Goal: Task Accomplishment & Management: Complete application form

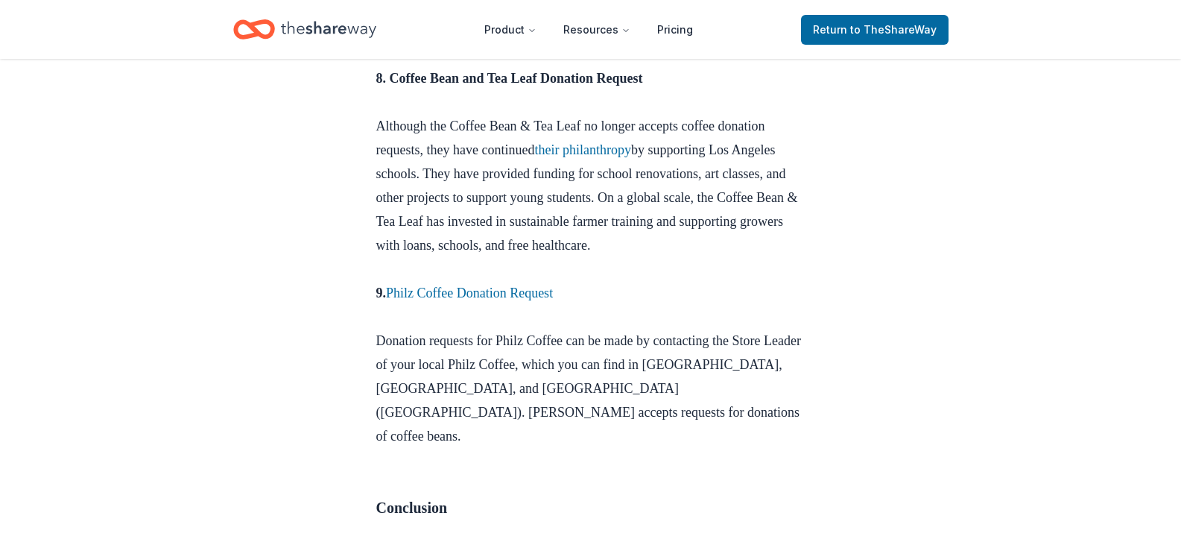
scroll to position [2981, 0]
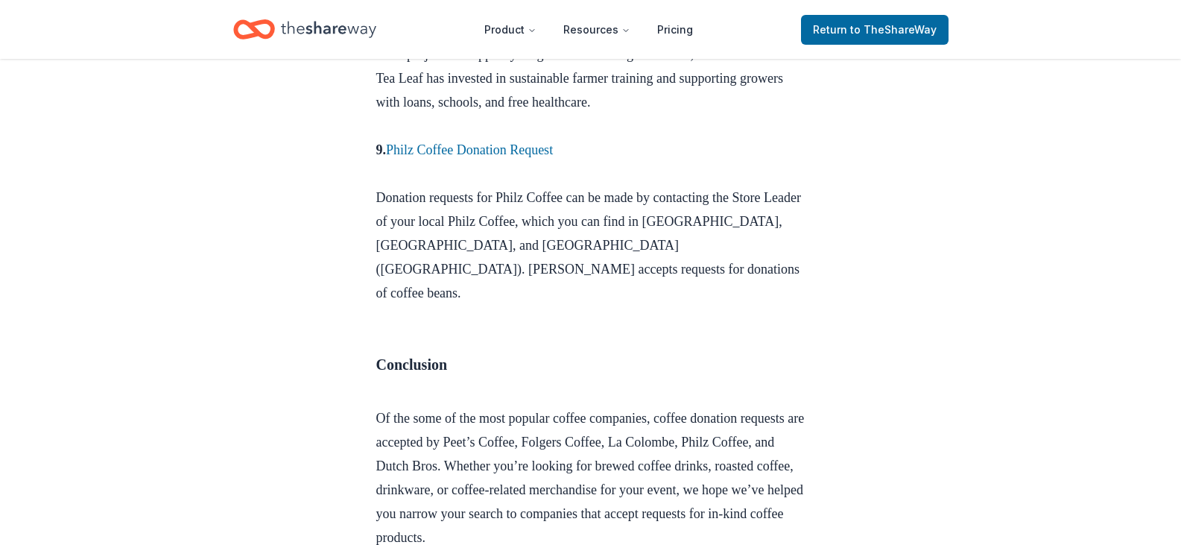
click at [352, 38] on icon "Home" at bounding box center [328, 29] width 95 height 31
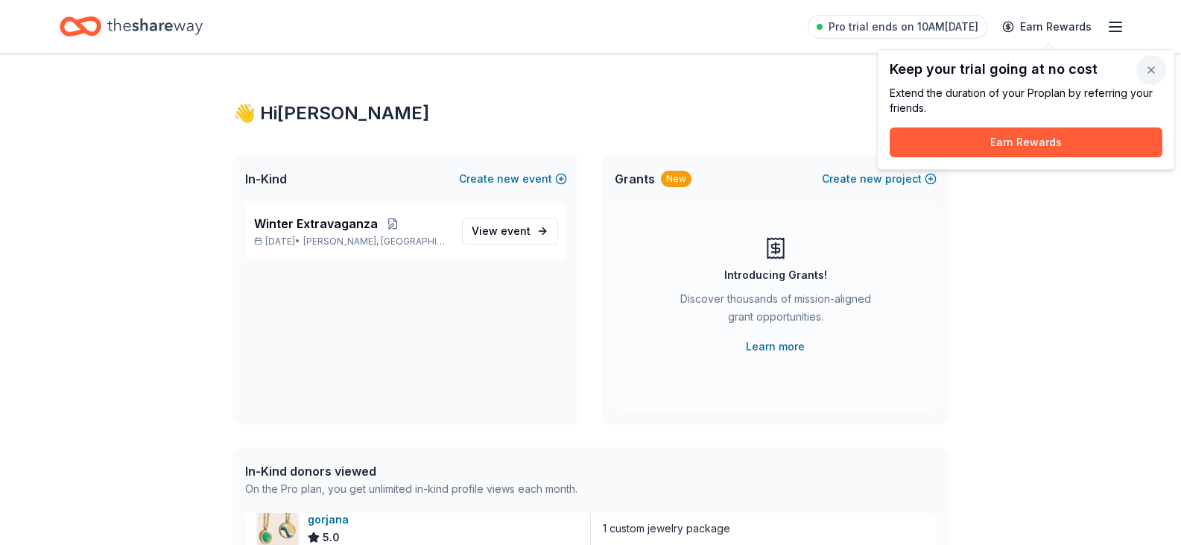
click at [1150, 72] on button "button" at bounding box center [1152, 70] width 30 height 30
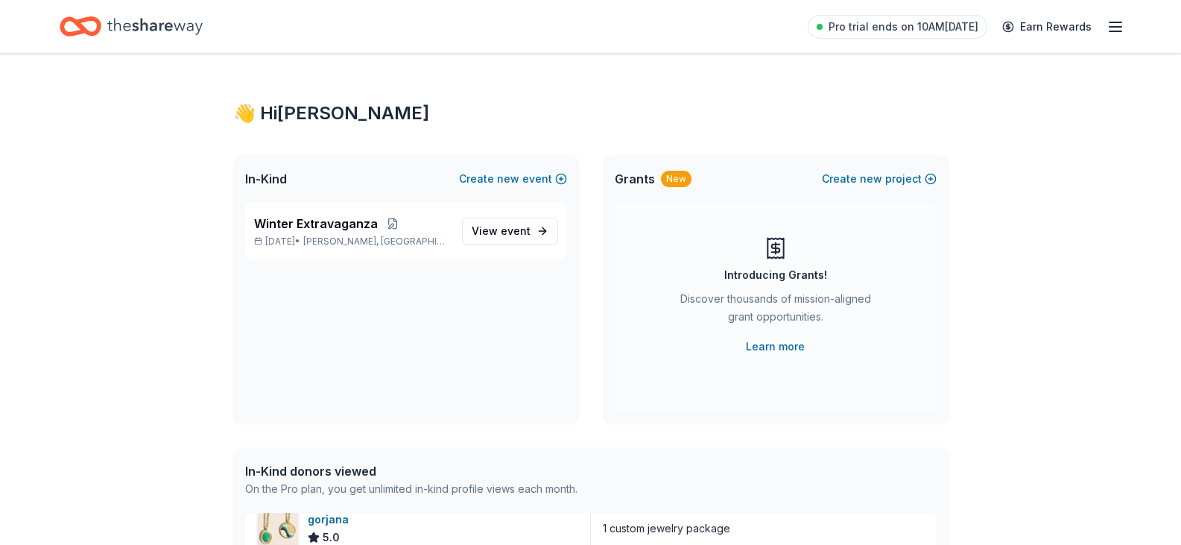
click at [1121, 28] on icon "button" at bounding box center [1116, 27] width 18 height 18
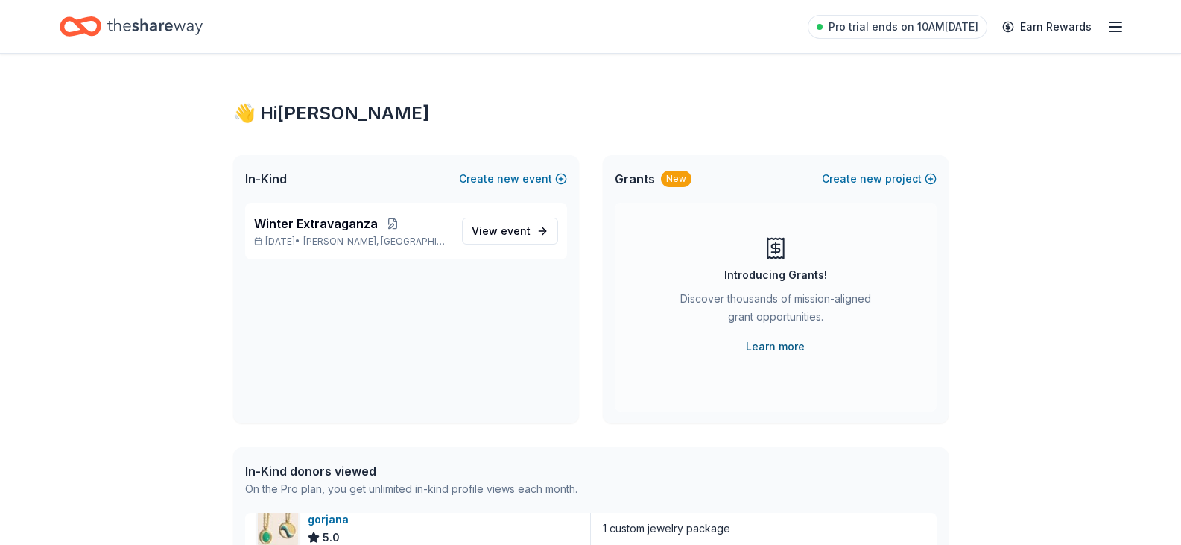
click at [780, 350] on link "Learn more" at bounding box center [775, 347] width 59 height 18
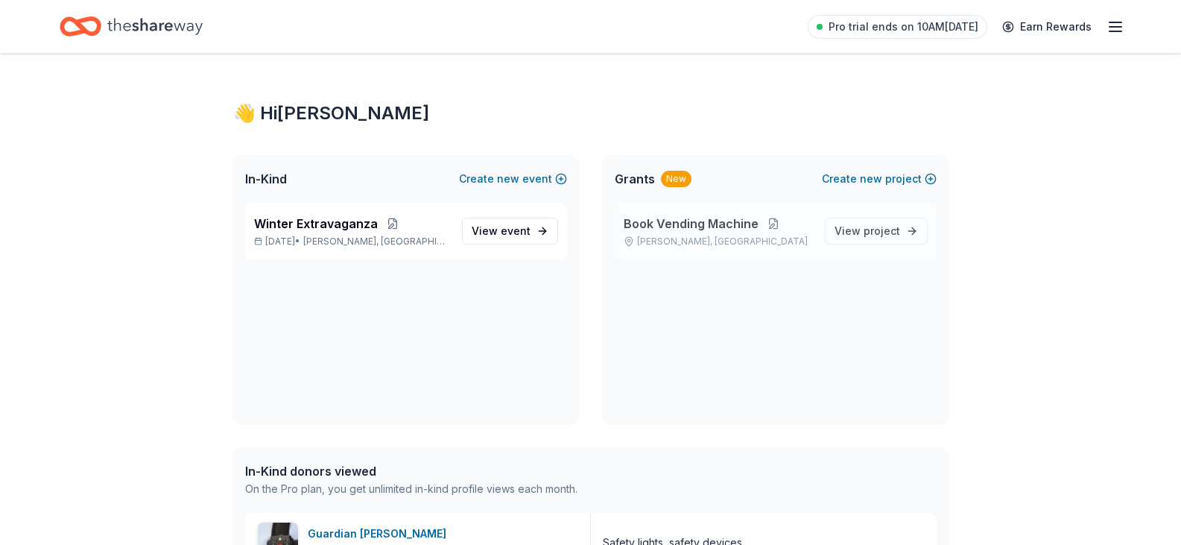
click at [767, 224] on button at bounding box center [774, 224] width 30 height 12
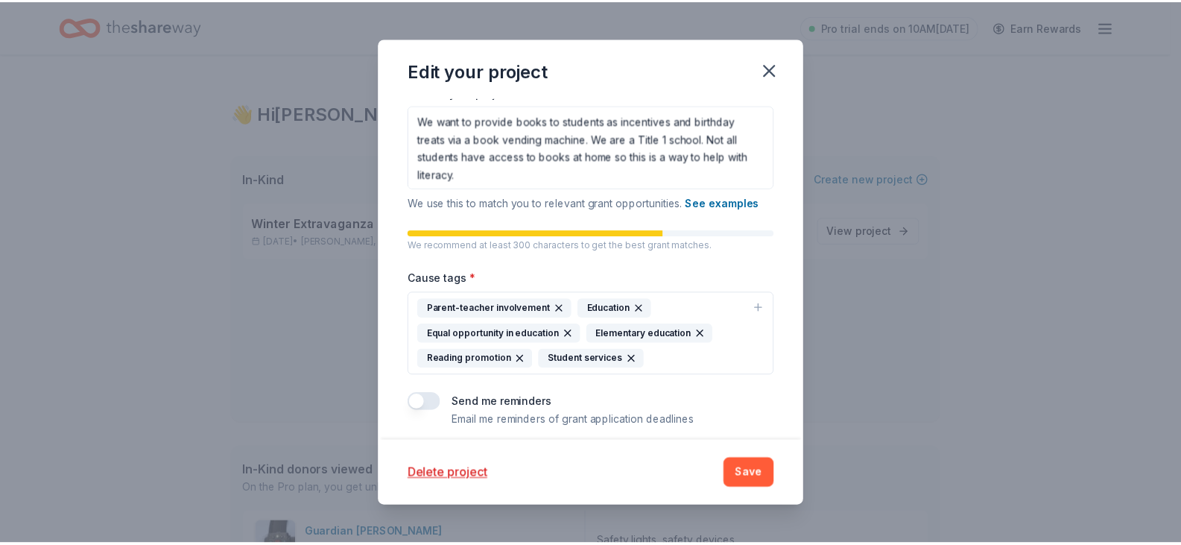
scroll to position [260, 0]
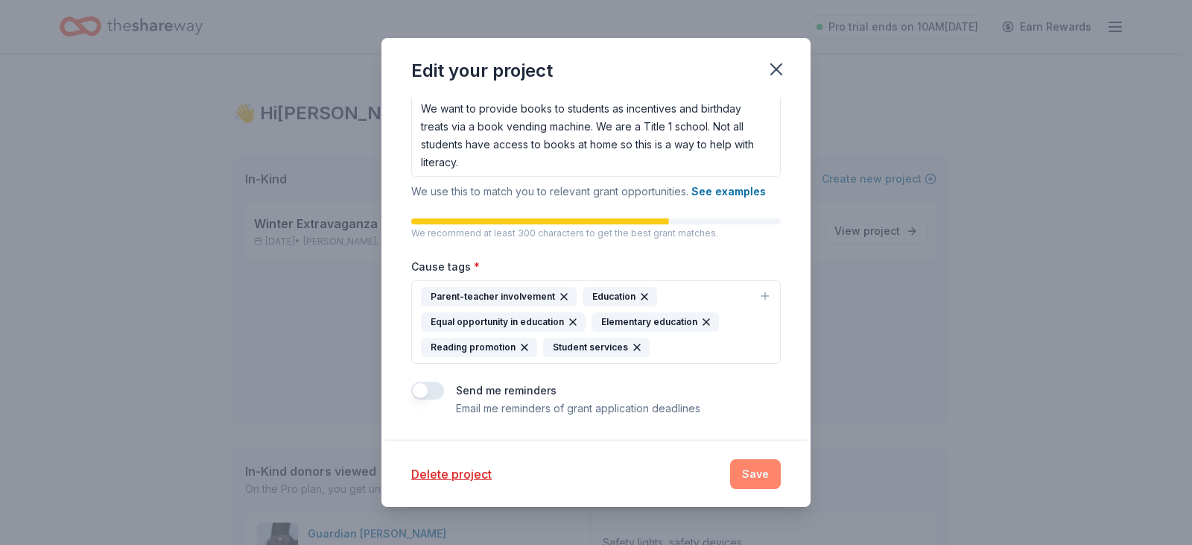
click at [769, 481] on button "Save" at bounding box center [755, 474] width 51 height 30
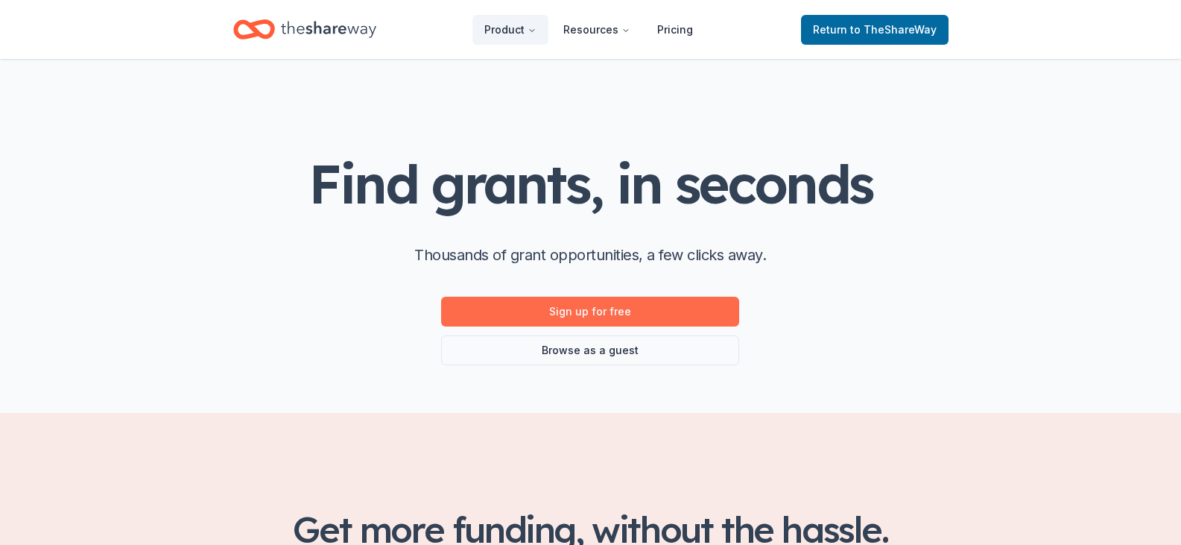
click at [654, 305] on link "Sign up for free" at bounding box center [590, 312] width 298 height 30
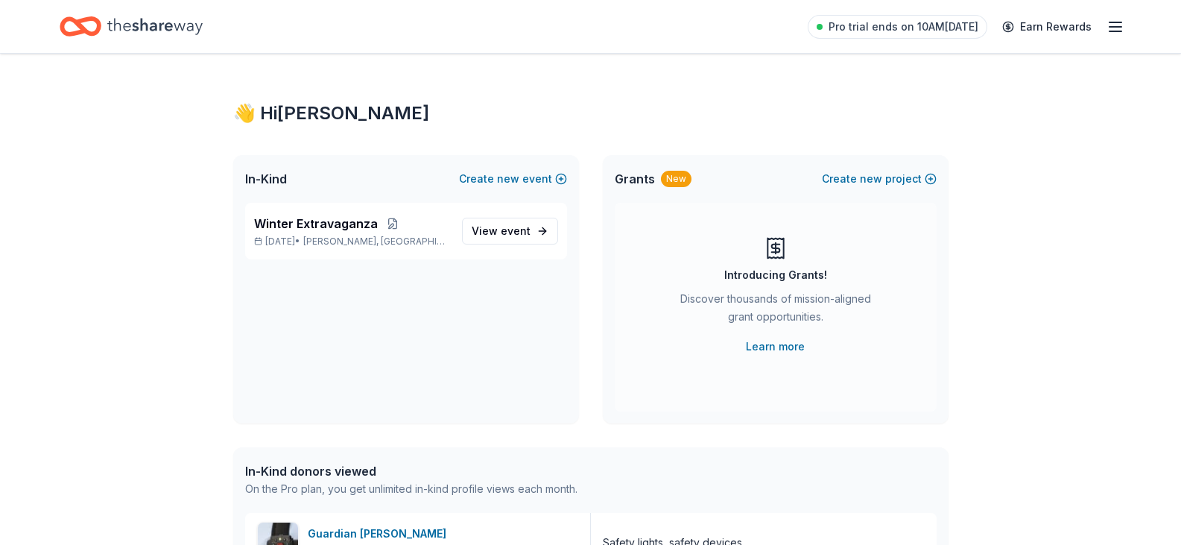
click at [778, 255] on icon at bounding box center [776, 248] width 24 height 24
click at [886, 177] on button "Create new project" at bounding box center [879, 179] width 115 height 18
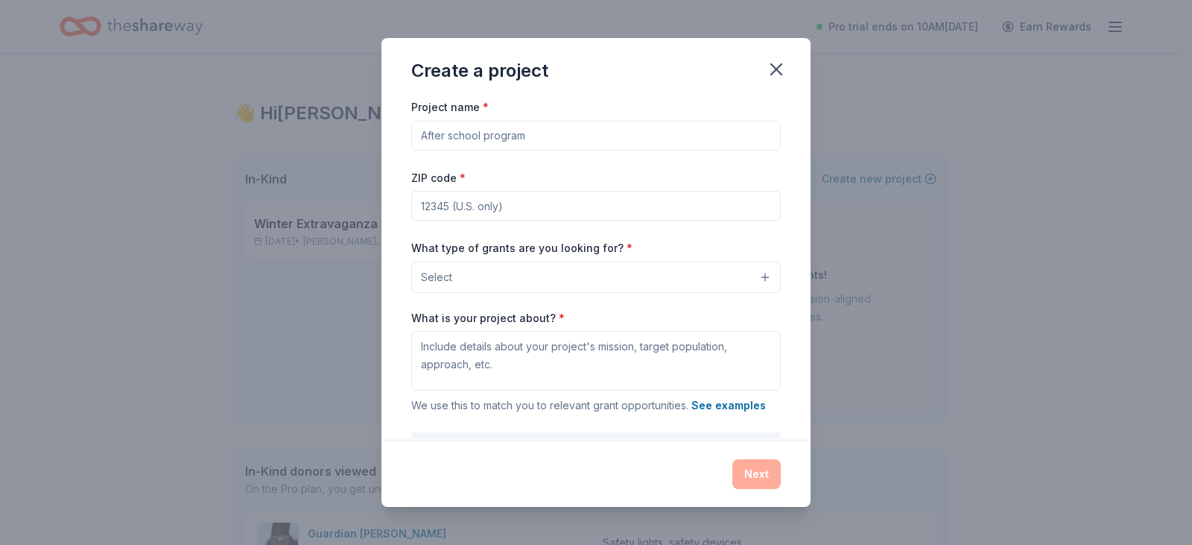
click at [550, 134] on input "Project name *" at bounding box center [596, 136] width 370 height 30
type input "Book Vending Machine"
type input "24315"
click at [617, 279] on button "Select" at bounding box center [596, 277] width 370 height 31
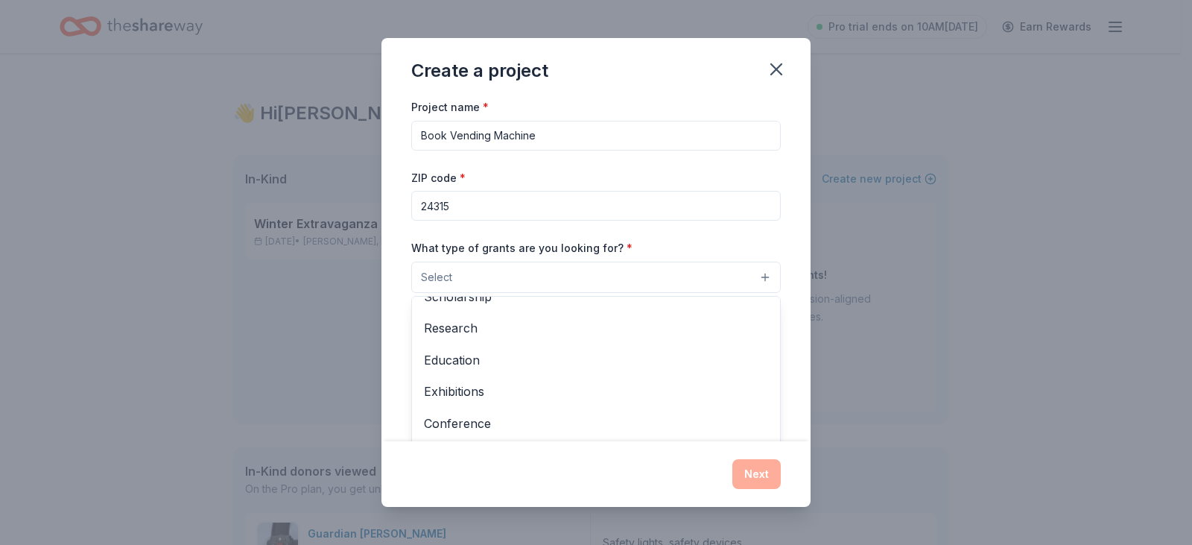
scroll to position [117, 0]
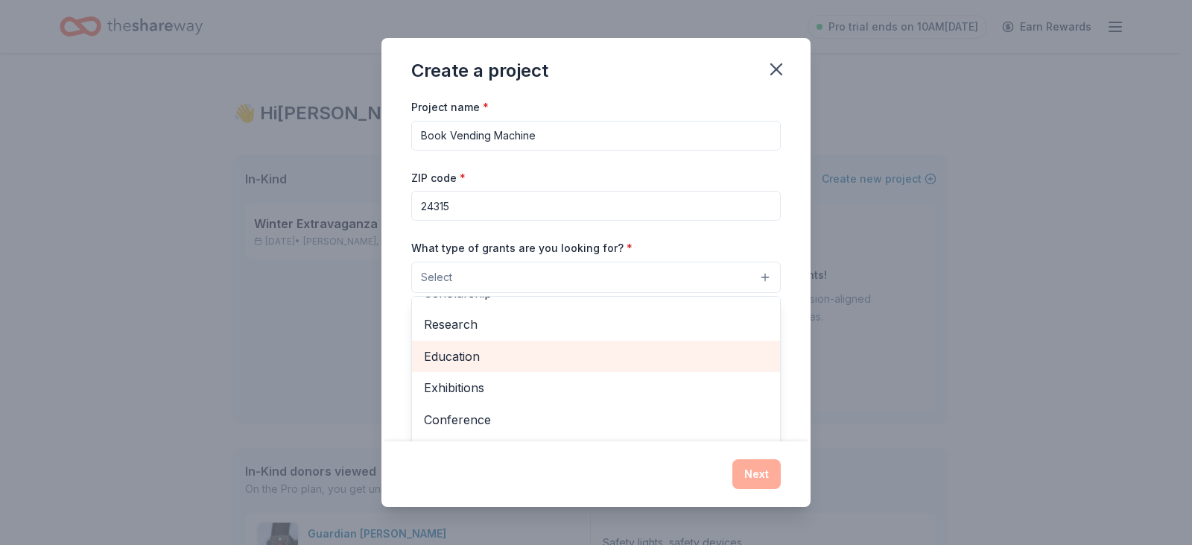
click at [519, 347] on span "Education" at bounding box center [596, 356] width 344 height 19
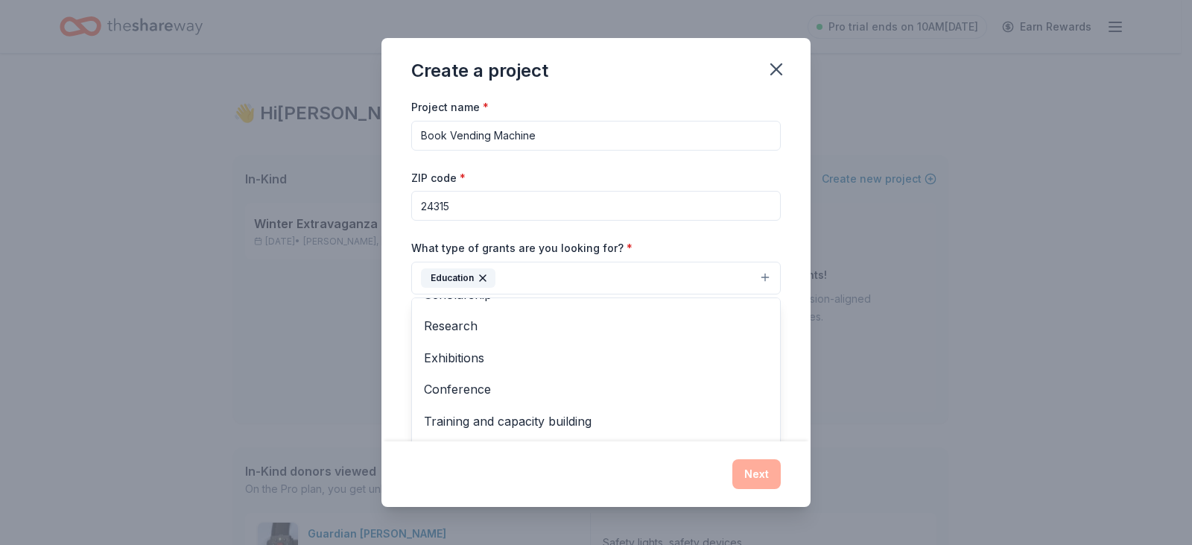
click at [688, 218] on div "Project name * Book Vending Machine ZIP code * 24315 What type of grants are yo…" at bounding box center [596, 303] width 370 height 411
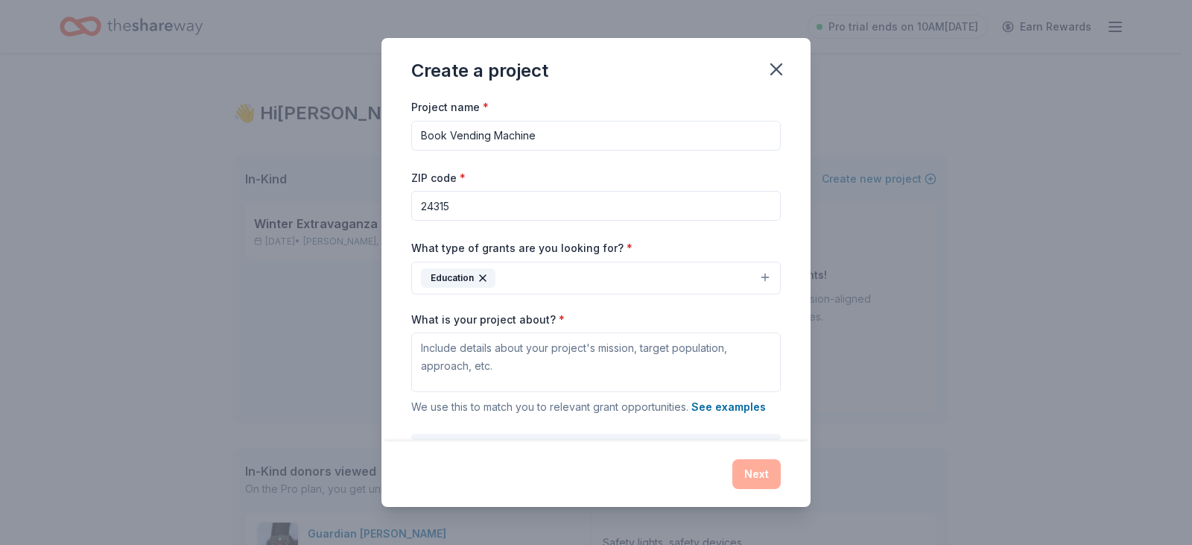
click at [747, 284] on button "Education" at bounding box center [596, 278] width 370 height 33
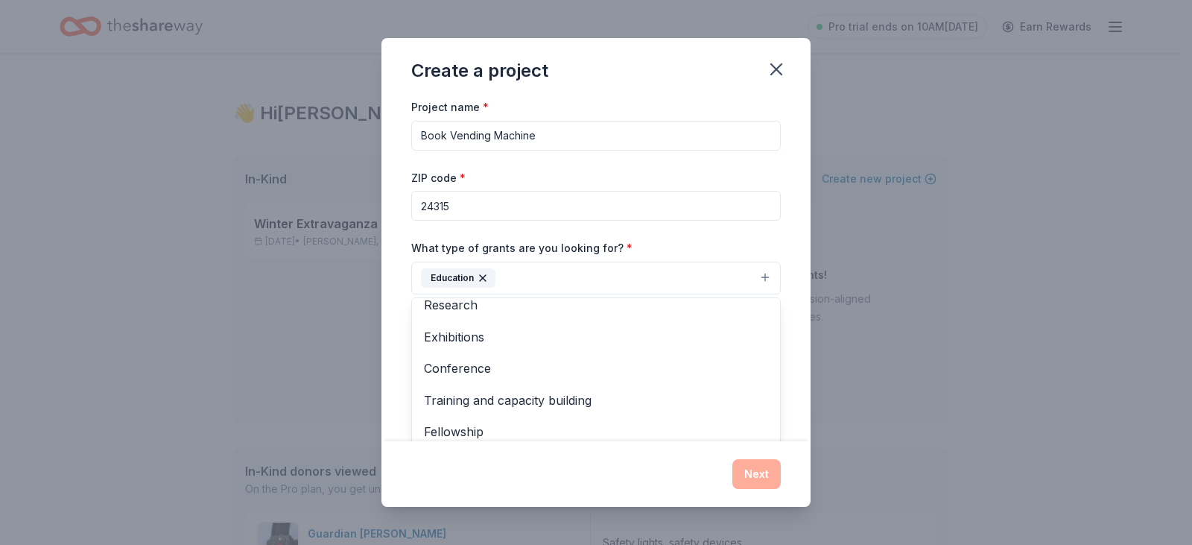
scroll to position [145, 0]
click at [745, 241] on div "What type of grants are you looking for? * Education Projects & programming Gen…" at bounding box center [596, 266] width 370 height 56
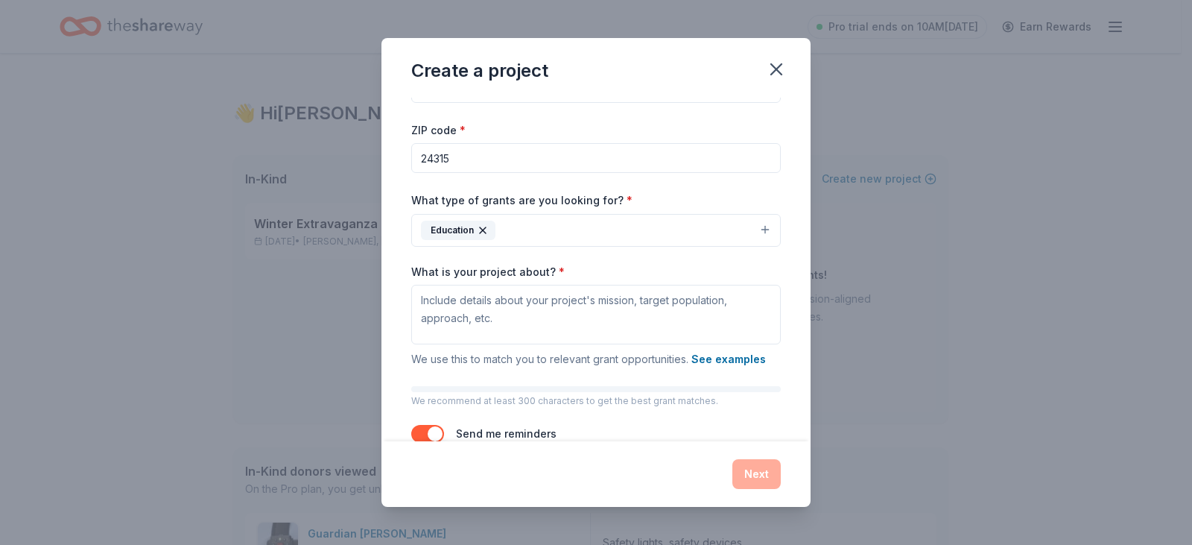
scroll to position [75, 0]
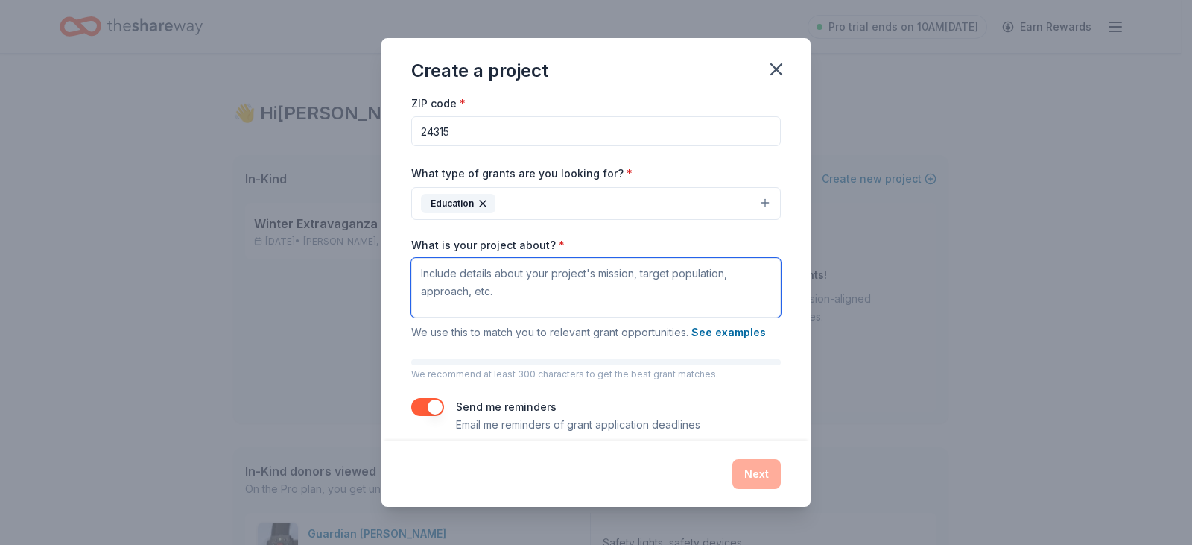
click at [535, 288] on textarea "What is your project about? *" at bounding box center [596, 288] width 370 height 60
type textarea "W"
click at [613, 297] on textarea "We want to provide books to students as incentives and birthday treats via a bo…" at bounding box center [596, 288] width 370 height 60
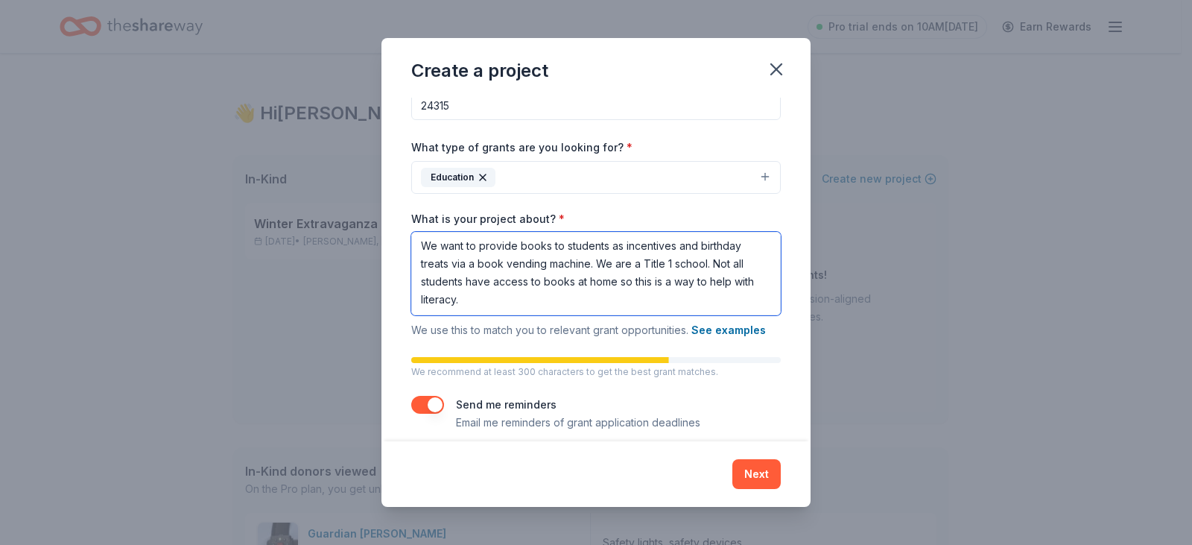
scroll to position [115, 0]
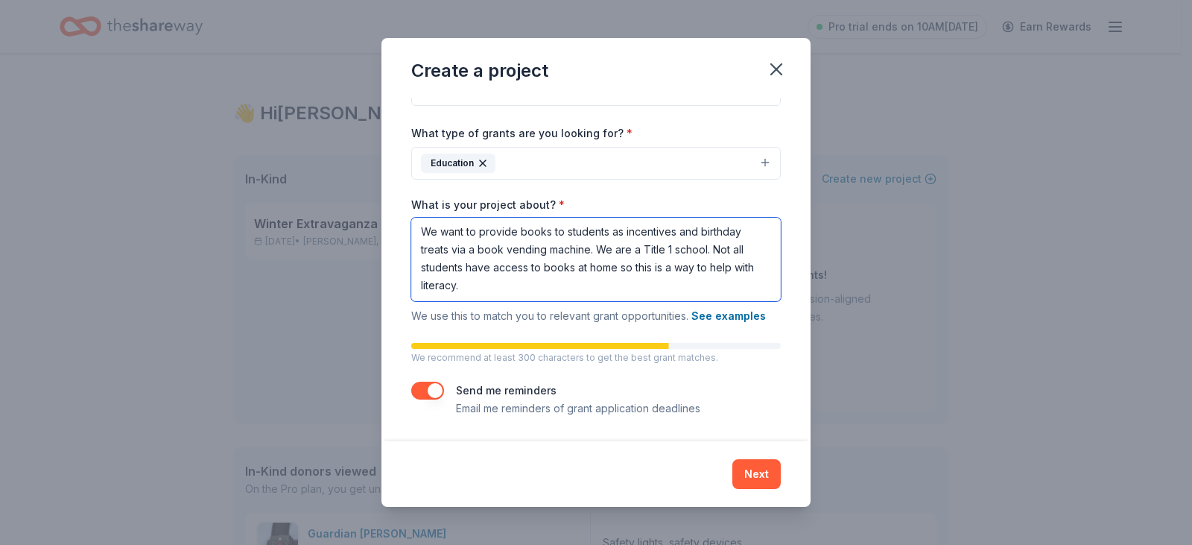
type textarea "We want to provide books to students as incentives and birthday treats via a bo…"
click at [430, 388] on button "button" at bounding box center [427, 391] width 33 height 18
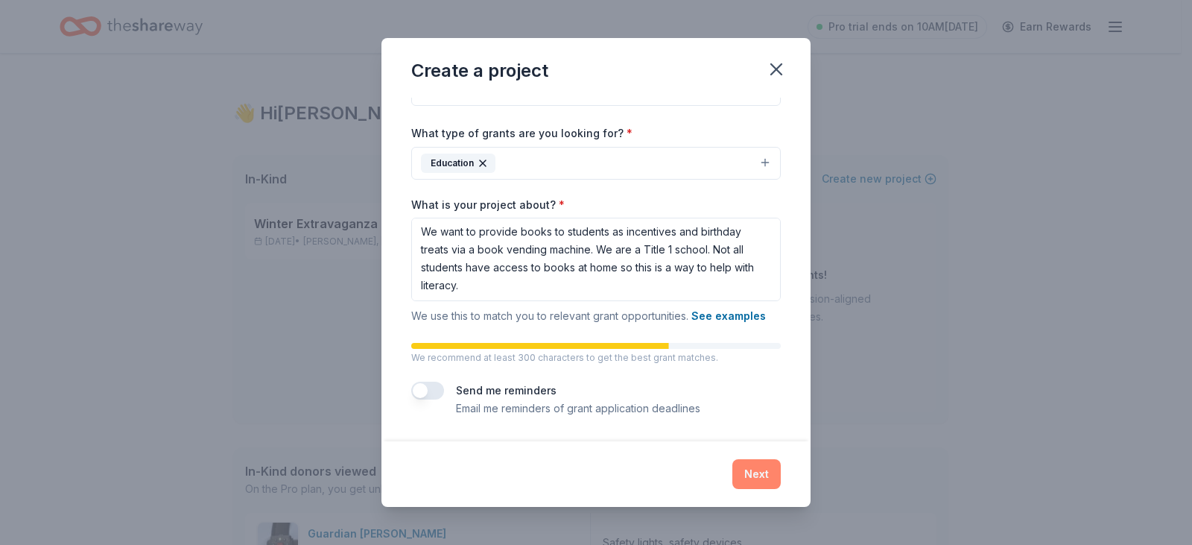
click at [747, 472] on button "Next" at bounding box center [757, 474] width 48 height 30
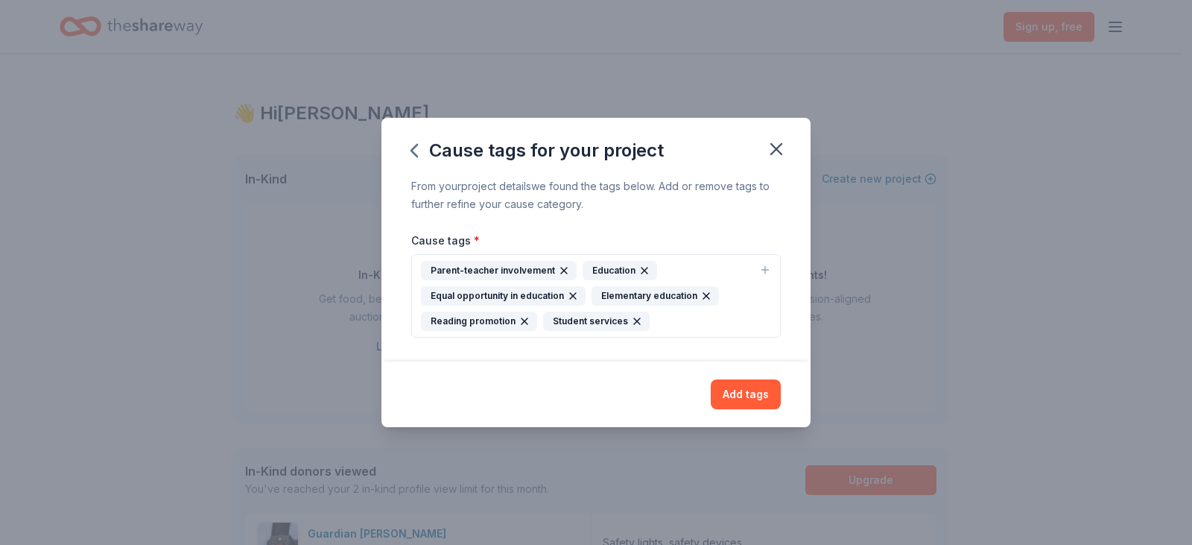
click at [747, 391] on button "Add tags" at bounding box center [746, 394] width 70 height 30
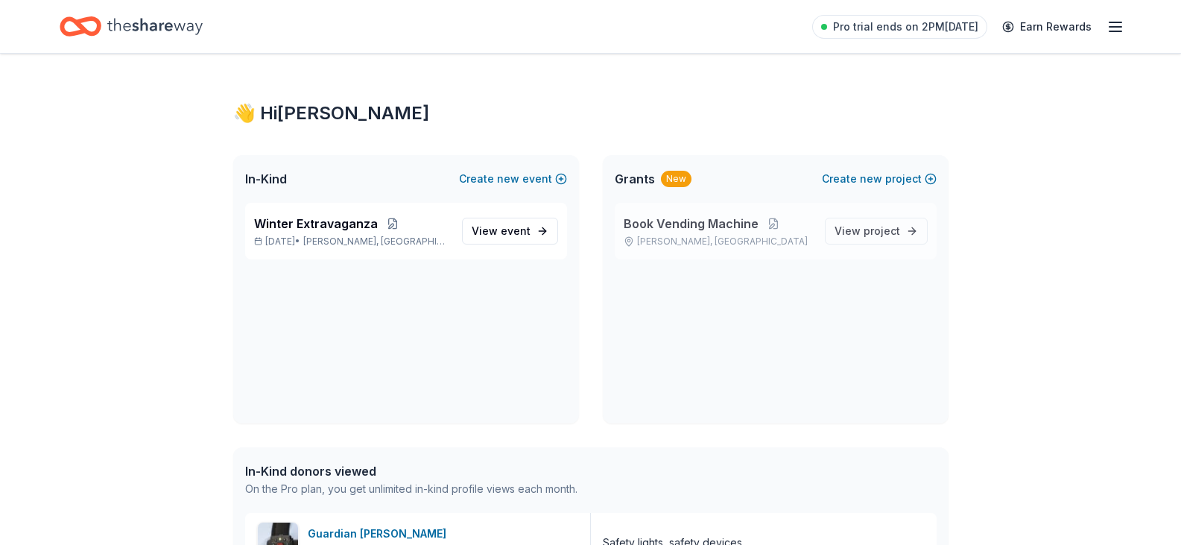
click at [657, 219] on span "Book Vending Machine" at bounding box center [691, 224] width 135 height 18
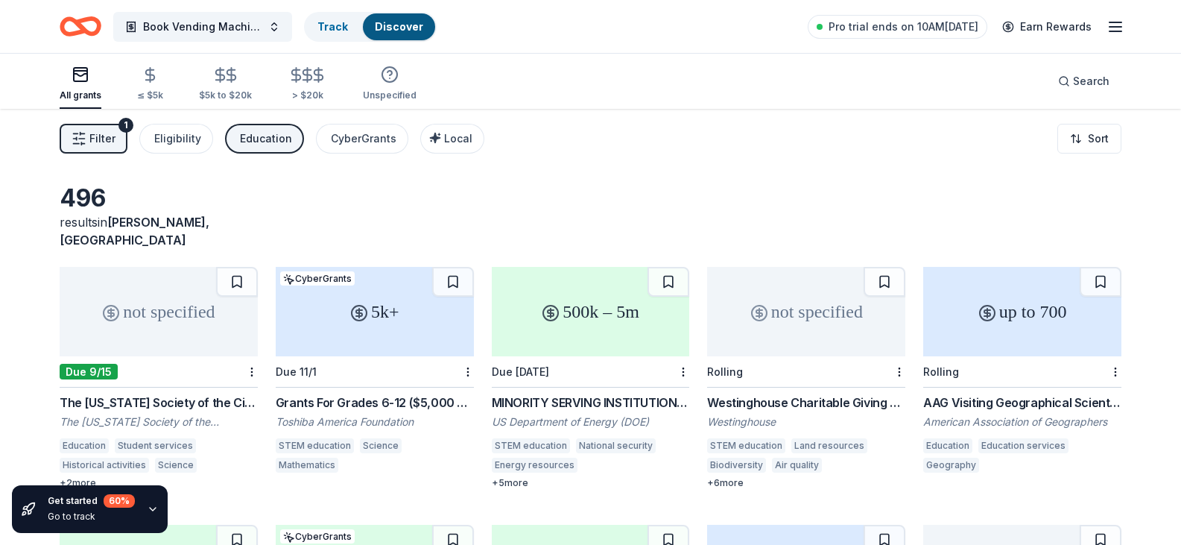
click at [114, 394] on div "The Massachusetts Society of the Cincinnati Grant" at bounding box center [159, 403] width 198 height 18
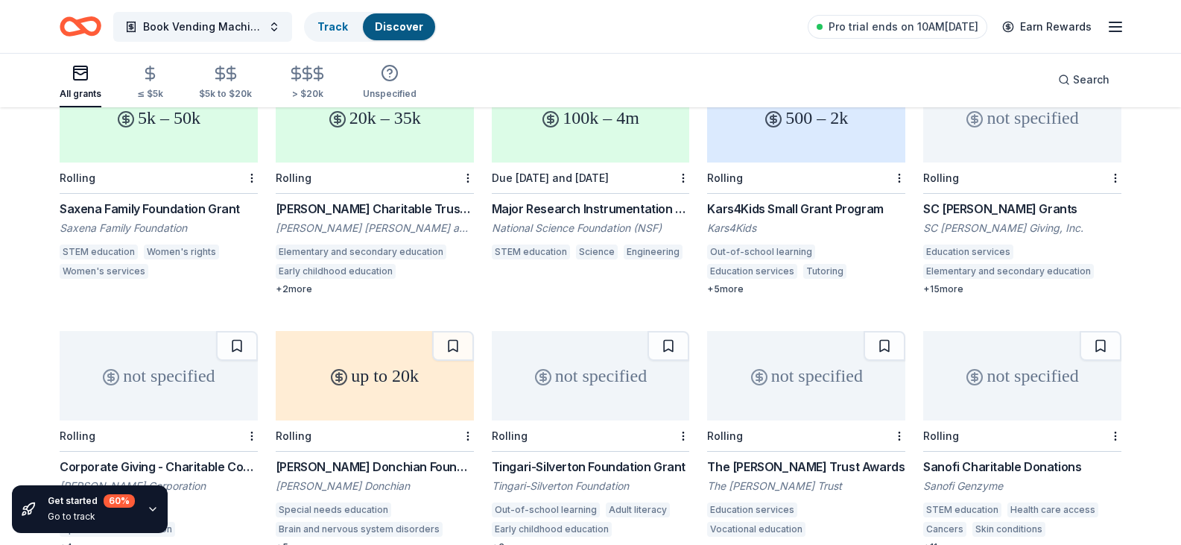
scroll to position [373, 0]
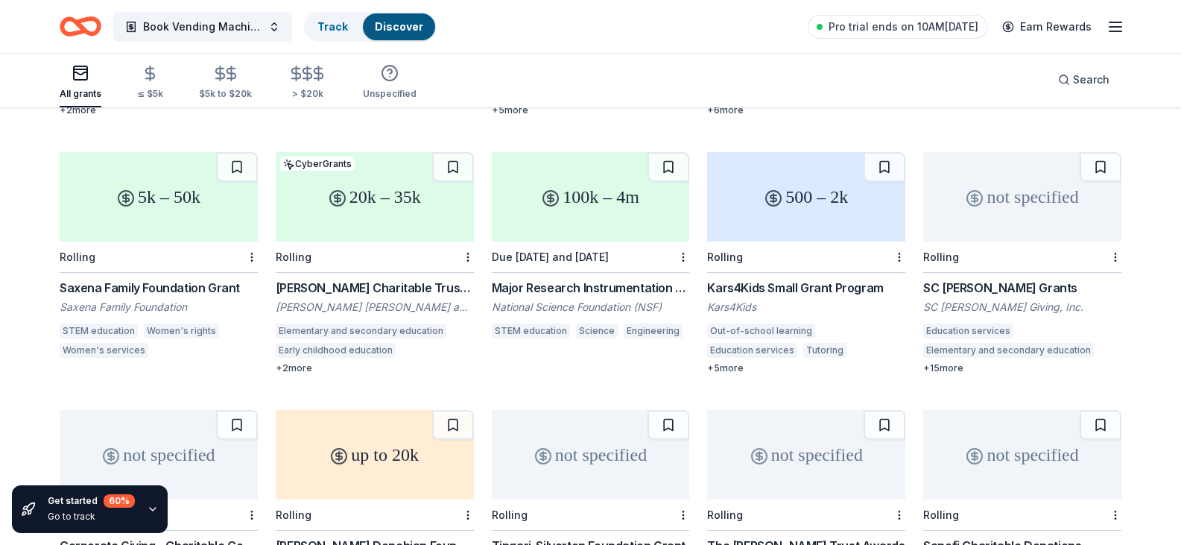
click at [1049, 192] on div "not specified" at bounding box center [1022, 196] width 198 height 89
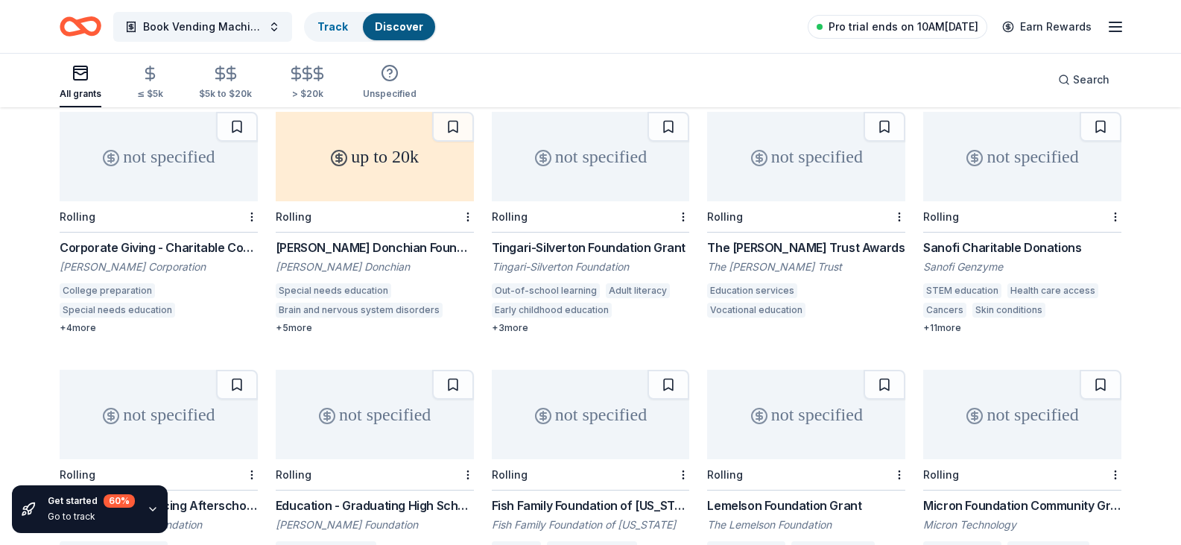
scroll to position [1242, 0]
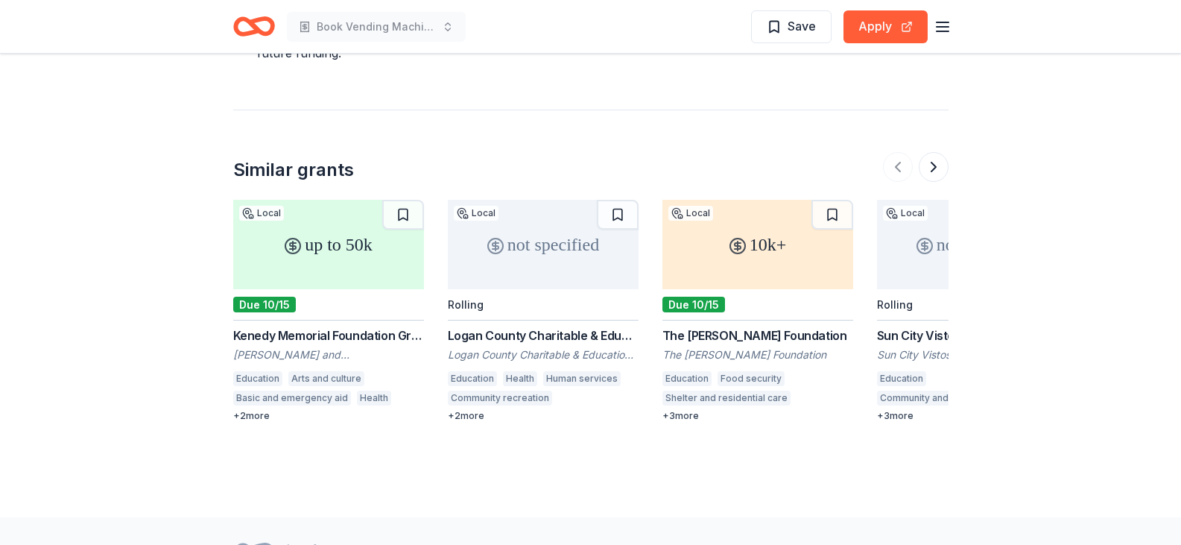
scroll to position [2519, 0]
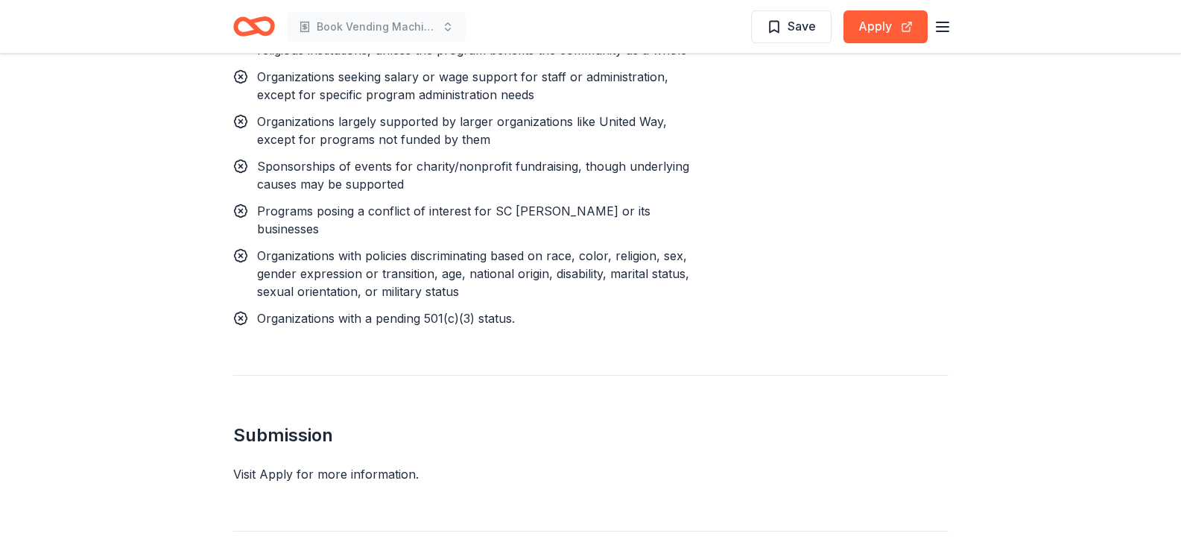
scroll to position [1491, 0]
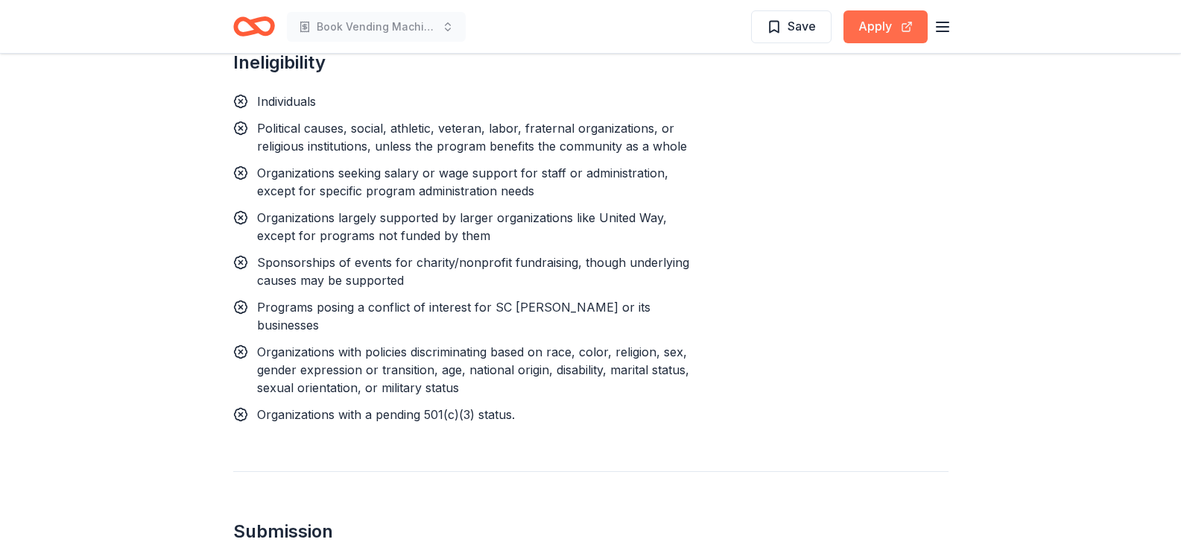
click at [893, 31] on button "Apply" at bounding box center [886, 26] width 84 height 33
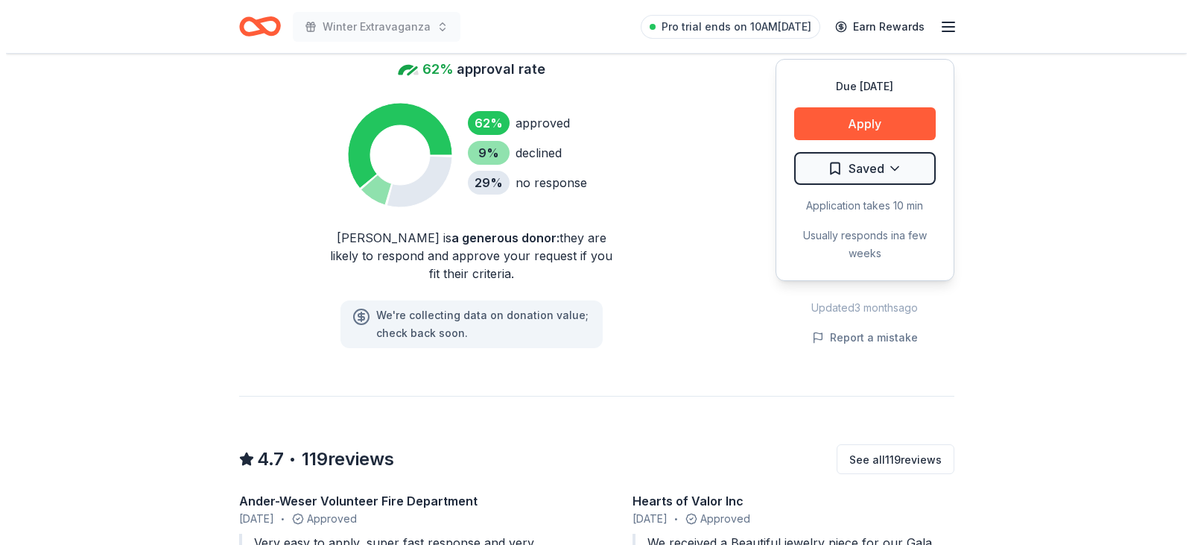
scroll to position [1267, 0]
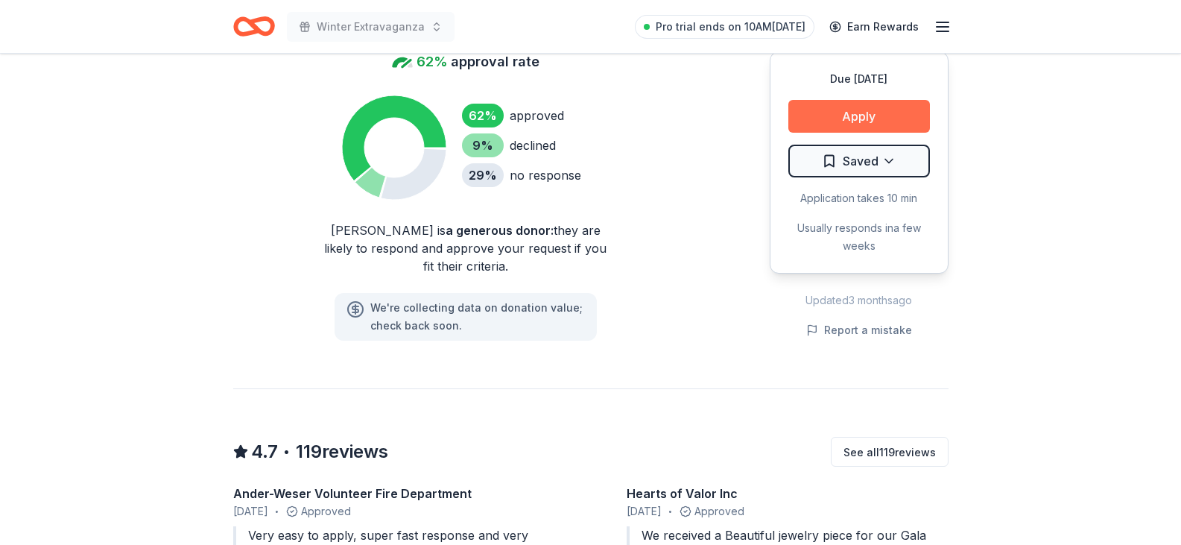
click at [897, 113] on button "Apply" at bounding box center [860, 116] width 142 height 33
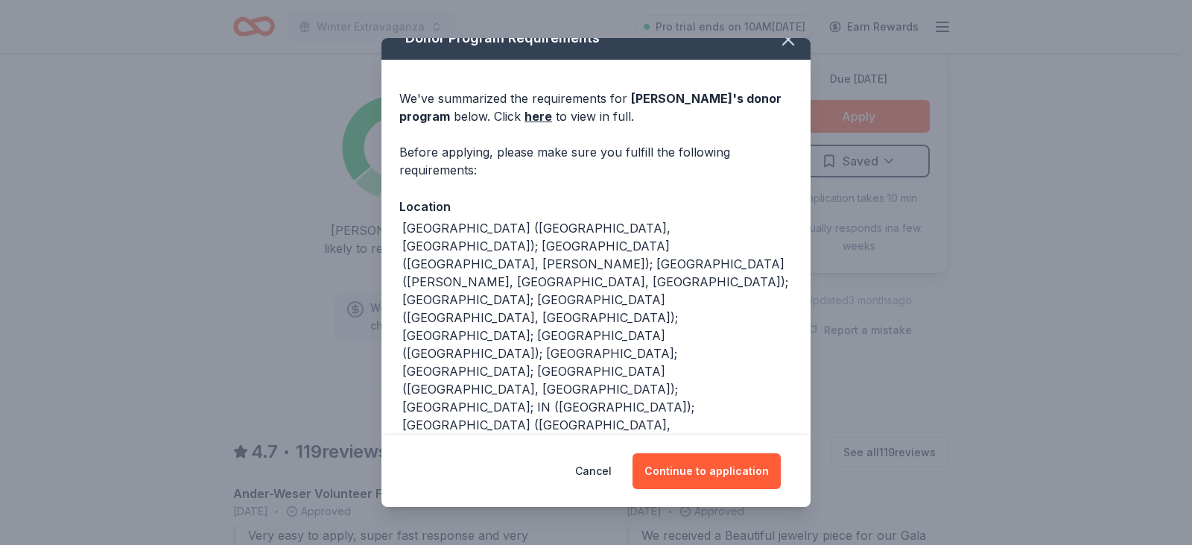
scroll to position [0, 0]
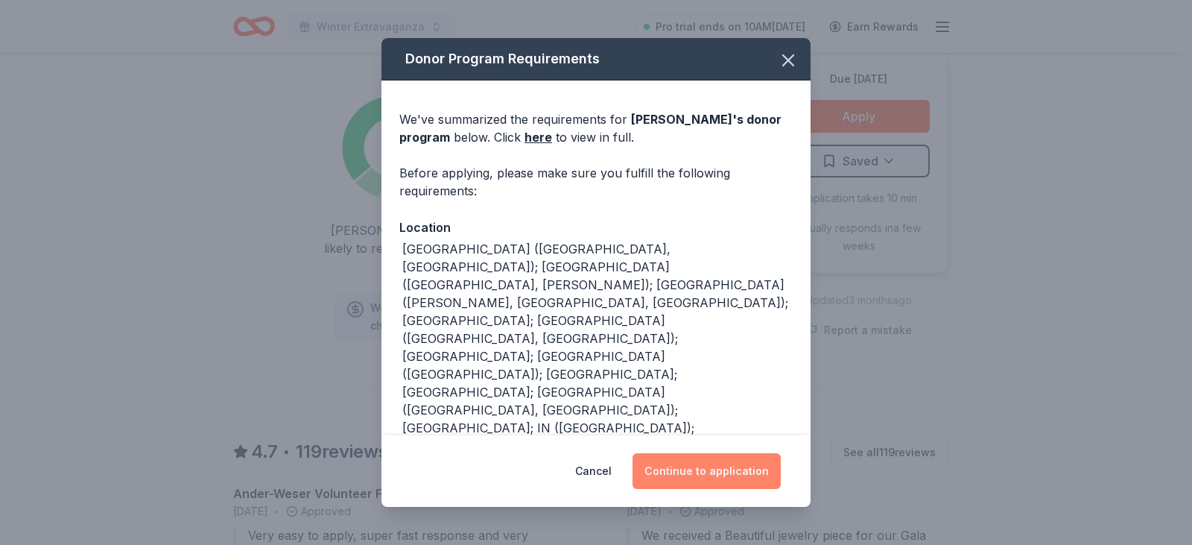
click at [702, 472] on button "Continue to application" at bounding box center [707, 471] width 148 height 36
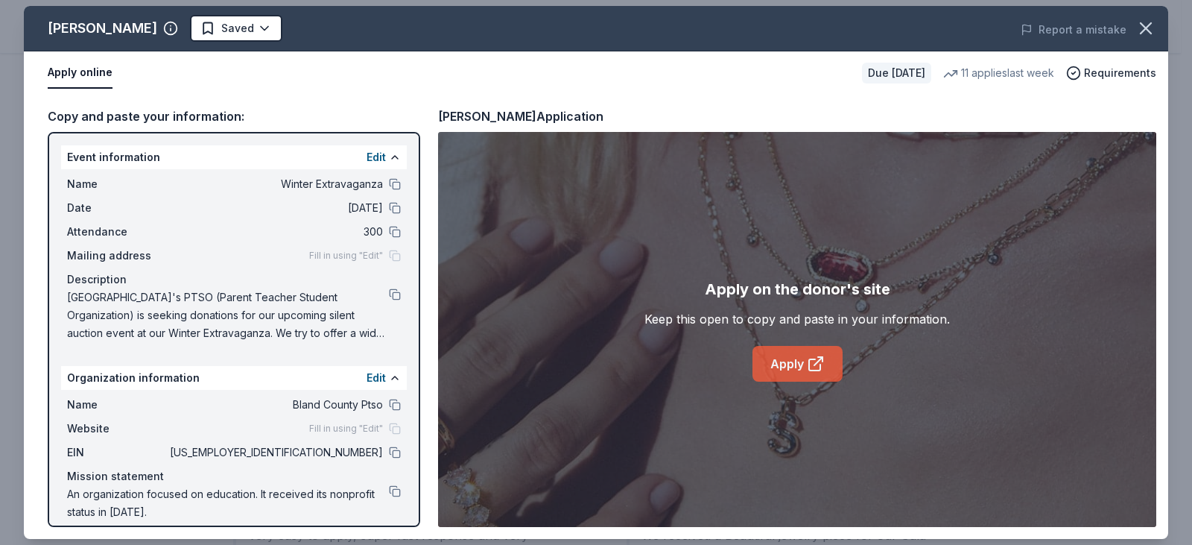
click at [820, 366] on icon at bounding box center [814, 364] width 11 height 11
